Goal: Task Accomplishment & Management: Manage account settings

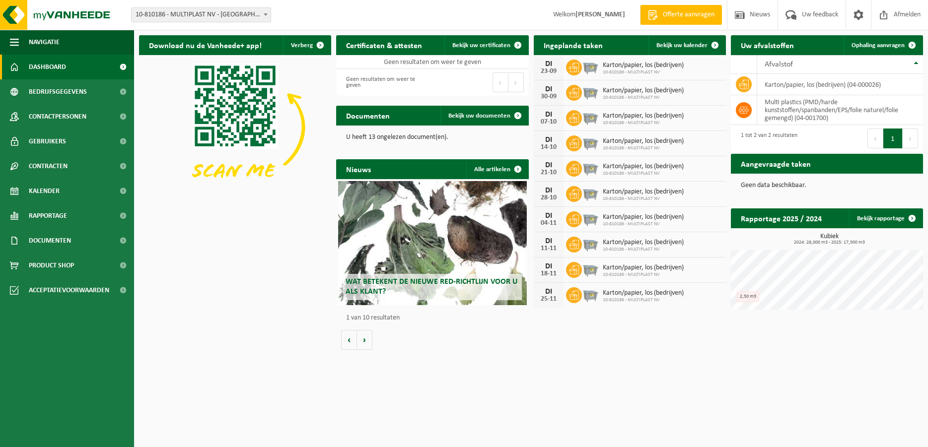
click at [652, 66] on span "Karton/papier, los (bedrijven)" at bounding box center [643, 66] width 81 height 8
click at [630, 92] on span "Karton/papier, los (bedrijven)" at bounding box center [643, 91] width 81 height 8
click at [689, 46] on span "Bekijk uw kalender" at bounding box center [681, 45] width 51 height 6
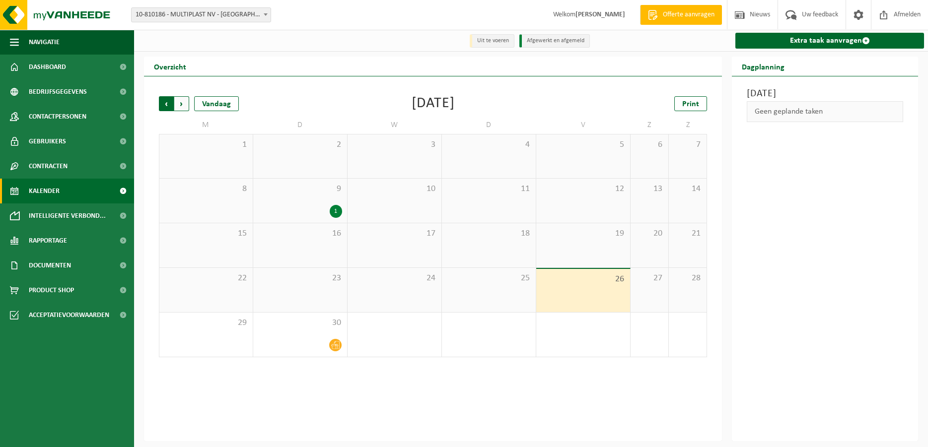
click at [182, 108] on span "Volgende" at bounding box center [181, 103] width 15 height 15
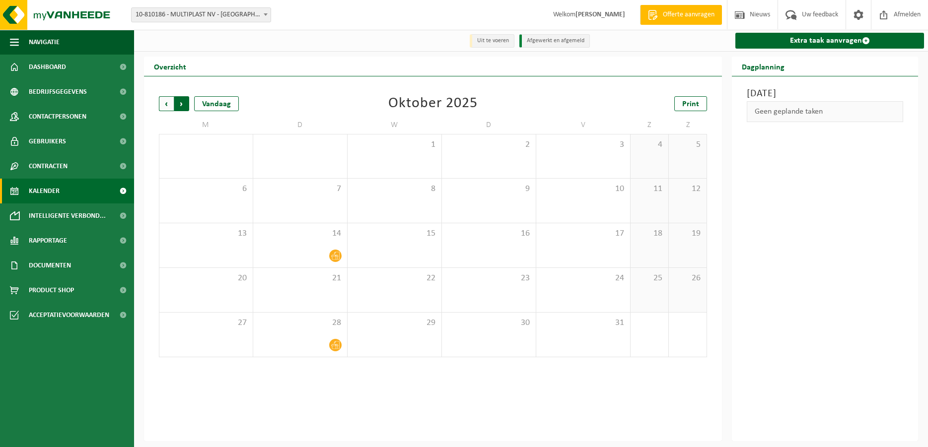
click at [162, 107] on span "Vorige" at bounding box center [166, 103] width 15 height 15
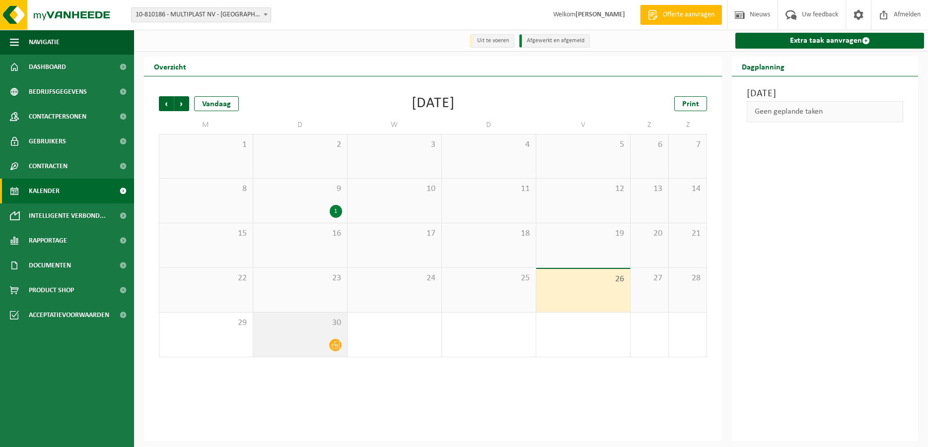
click at [310, 334] on div "30" at bounding box center [300, 335] width 94 height 44
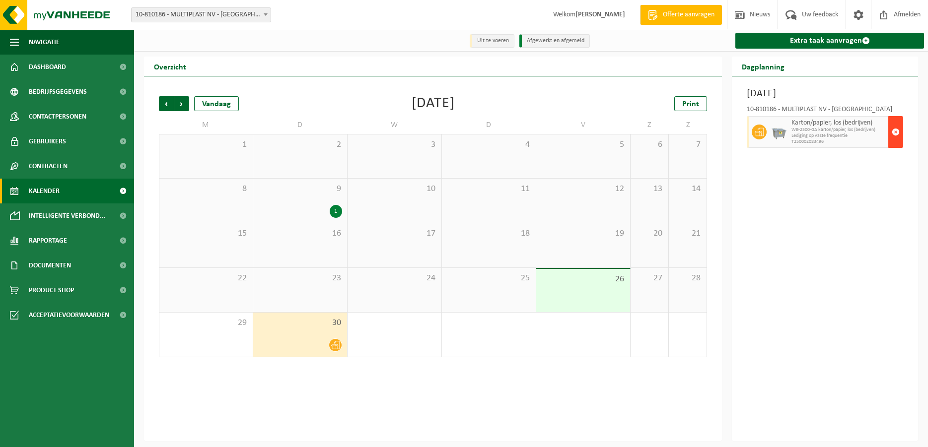
click at [898, 134] on span "button" at bounding box center [895, 132] width 8 height 20
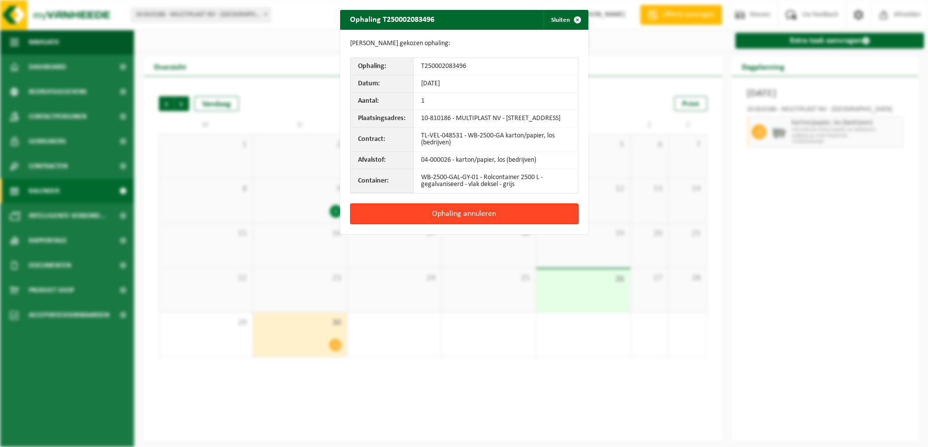
click at [449, 219] on button "Ophaling annuleren" at bounding box center [464, 213] width 228 height 21
